Goal: Communication & Community: Answer question/provide support

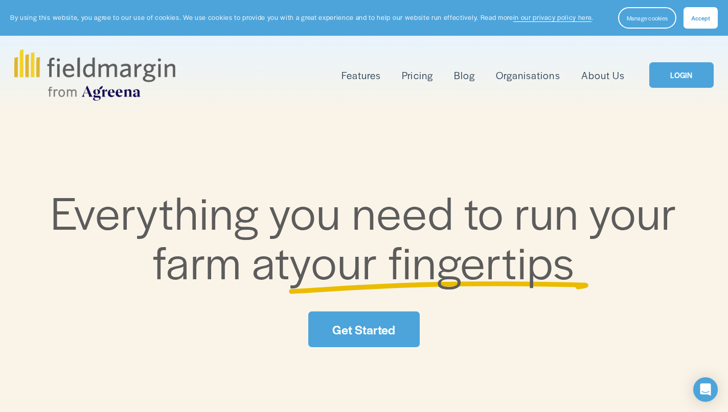
click at [680, 76] on link "LOGIN" at bounding box center [681, 75] width 64 height 26
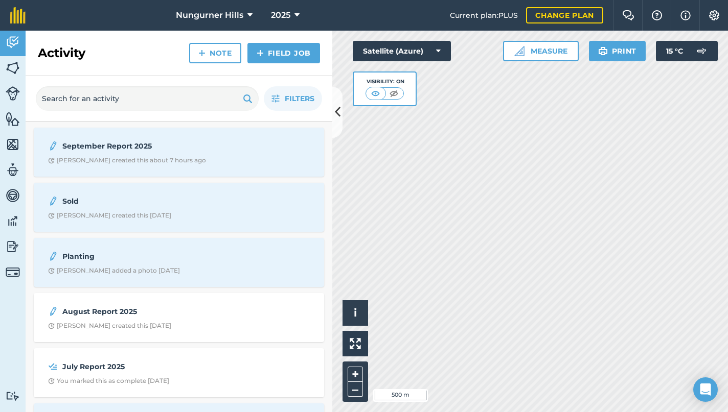
click at [128, 151] on strong "September Report 2025" at bounding box center [143, 146] width 162 height 11
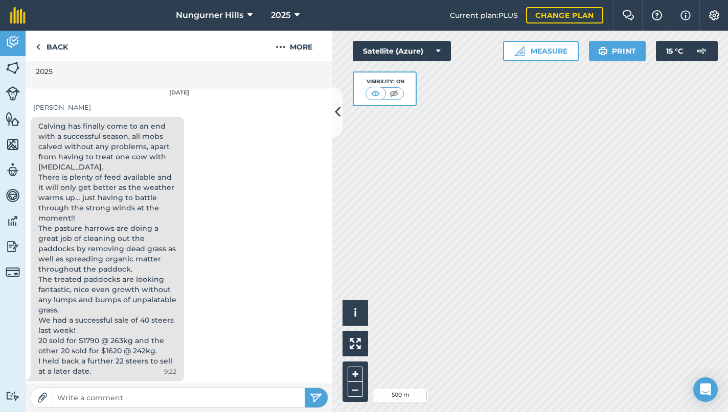
scroll to position [259, 0]
click at [95, 399] on input "text" at bounding box center [178, 398] width 251 height 14
type input "Great, thanks Pete - finally got to log in to FM!! All sounds great! Well done"
click at [316, 398] on button "submit" at bounding box center [316, 397] width 23 height 19
